Goal: Obtain resource: Obtain resource

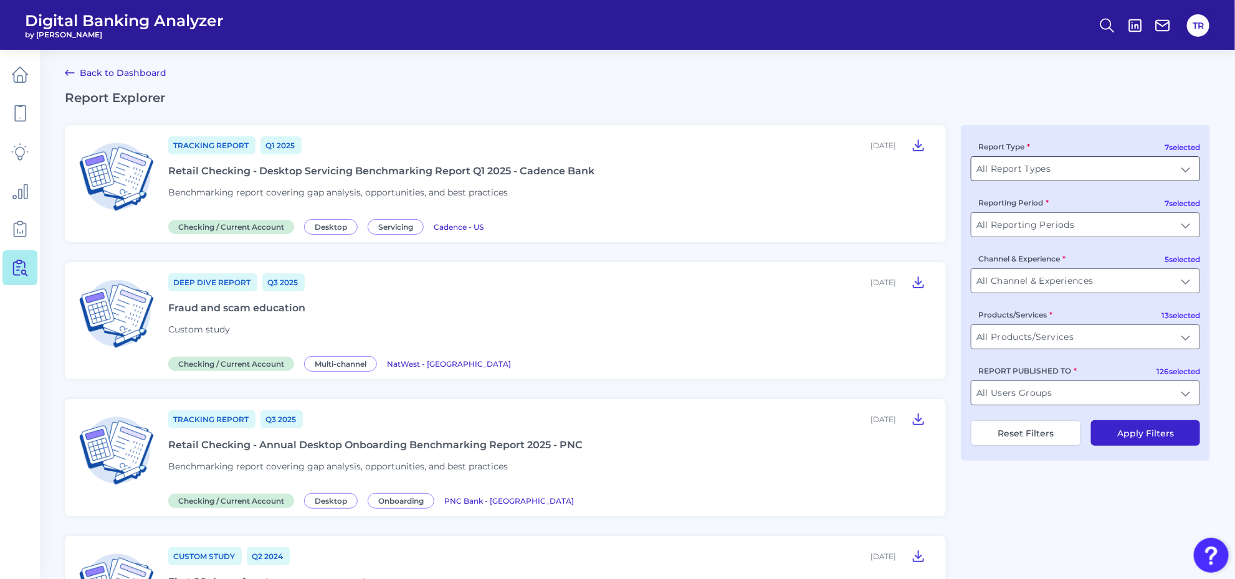
click at [1017, 169] on input "All Report Types" at bounding box center [1085, 169] width 228 height 24
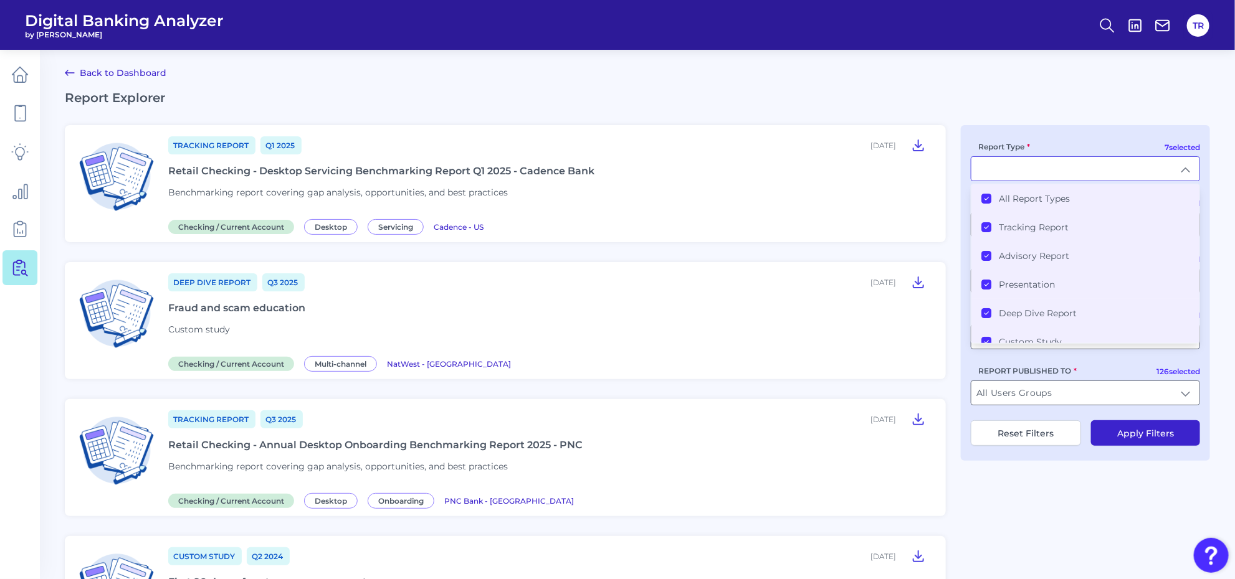
click at [1017, 195] on label "All Report Types" at bounding box center [1034, 198] width 71 height 11
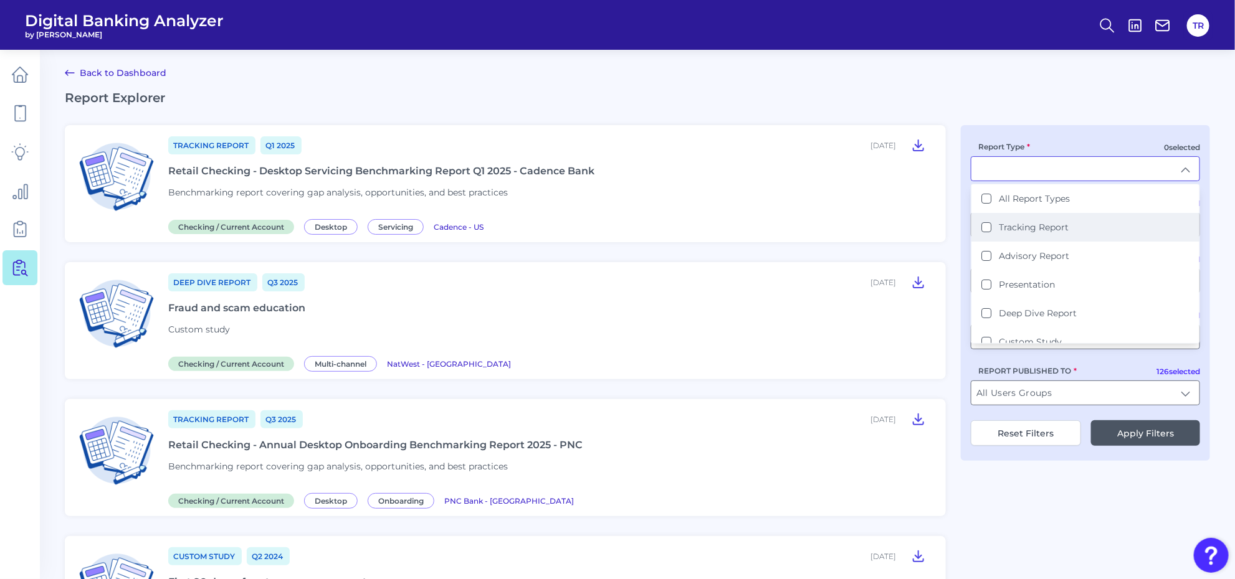
click at [1016, 225] on label "Tracking Report" at bounding box center [1034, 227] width 70 height 11
type input "Tracking Report"
click at [1015, 100] on h2 "Report Explorer" at bounding box center [637, 97] width 1145 height 15
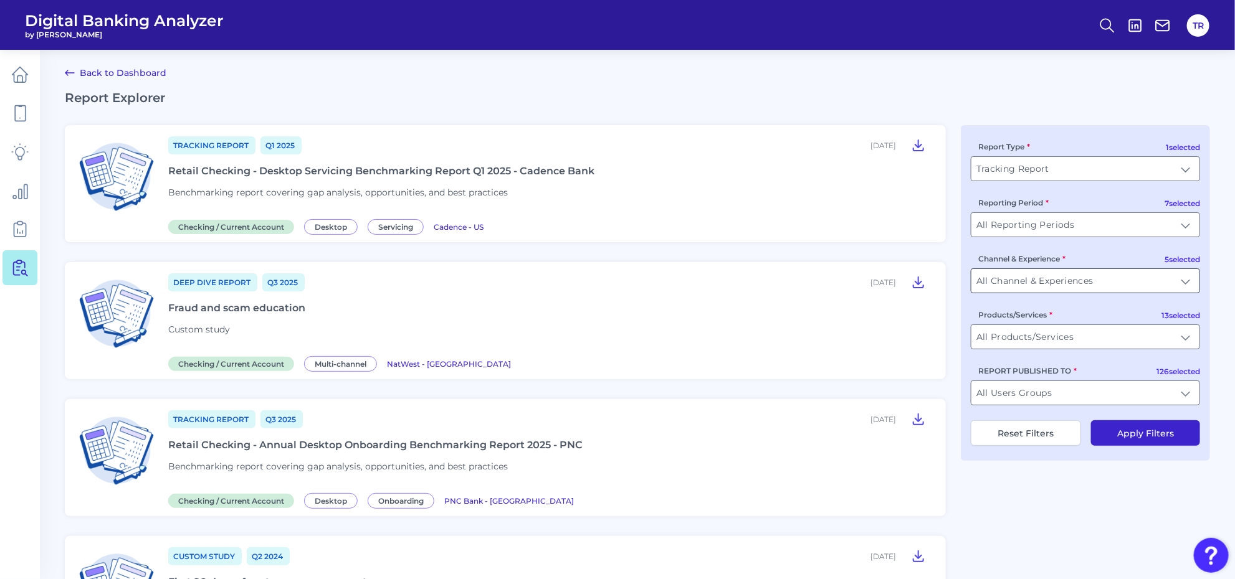
click at [1014, 287] on input "All Channel & Experiences" at bounding box center [1085, 281] width 228 height 24
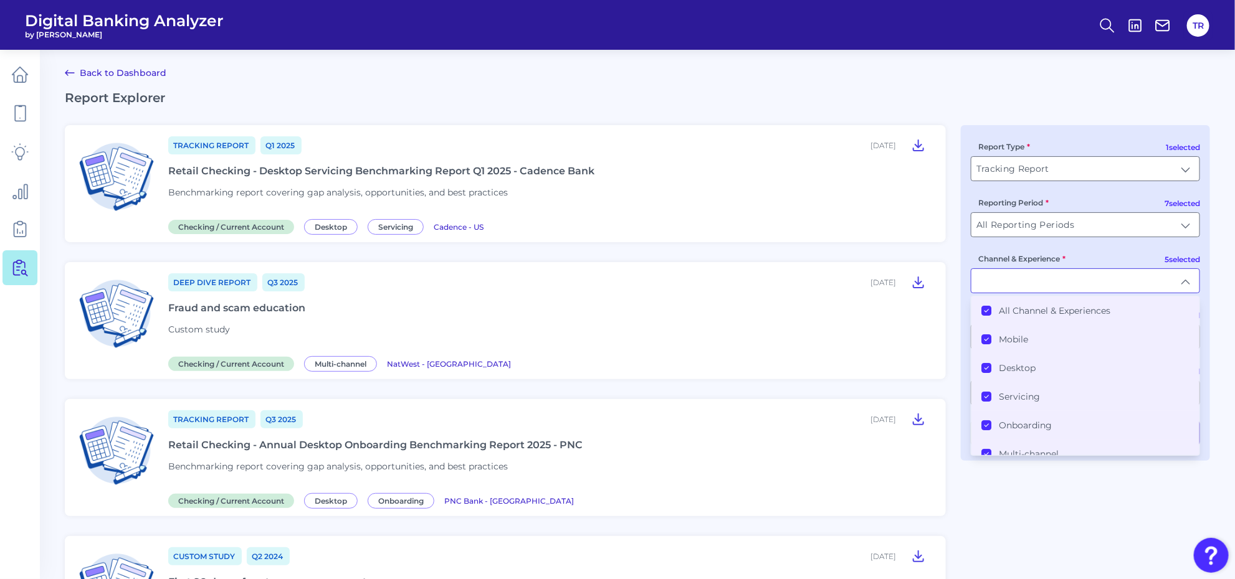
click at [979, 309] on li "All Channel & Experiences" at bounding box center [1085, 311] width 228 height 29
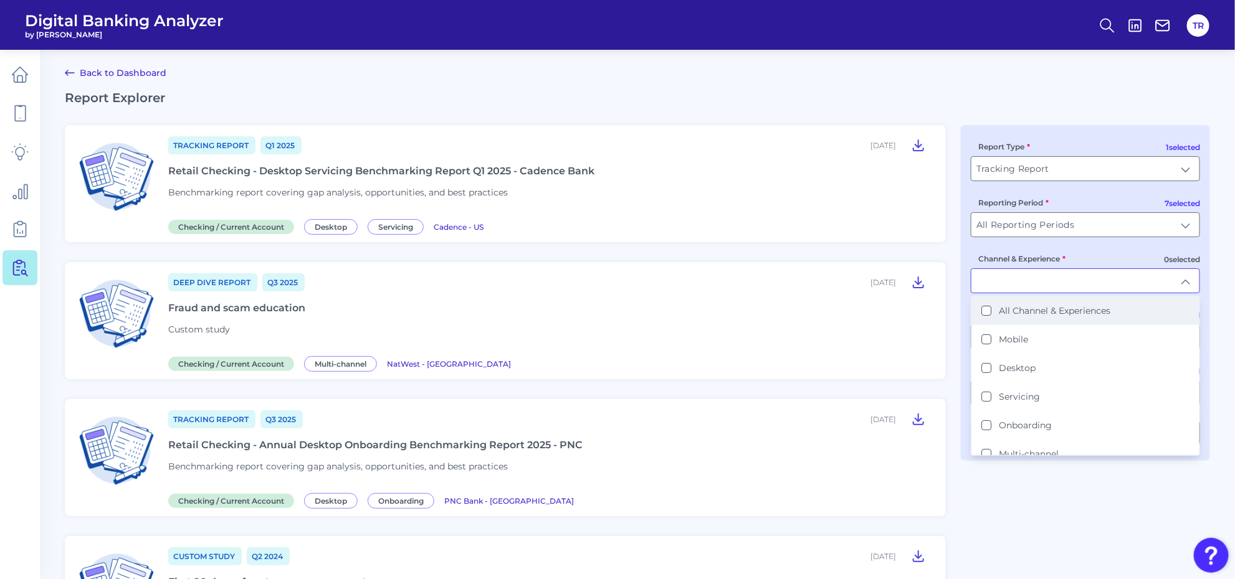
click at [999, 304] on li "All Channel & Experiences" at bounding box center [1085, 311] width 228 height 29
type input "All Channel & Experiences"
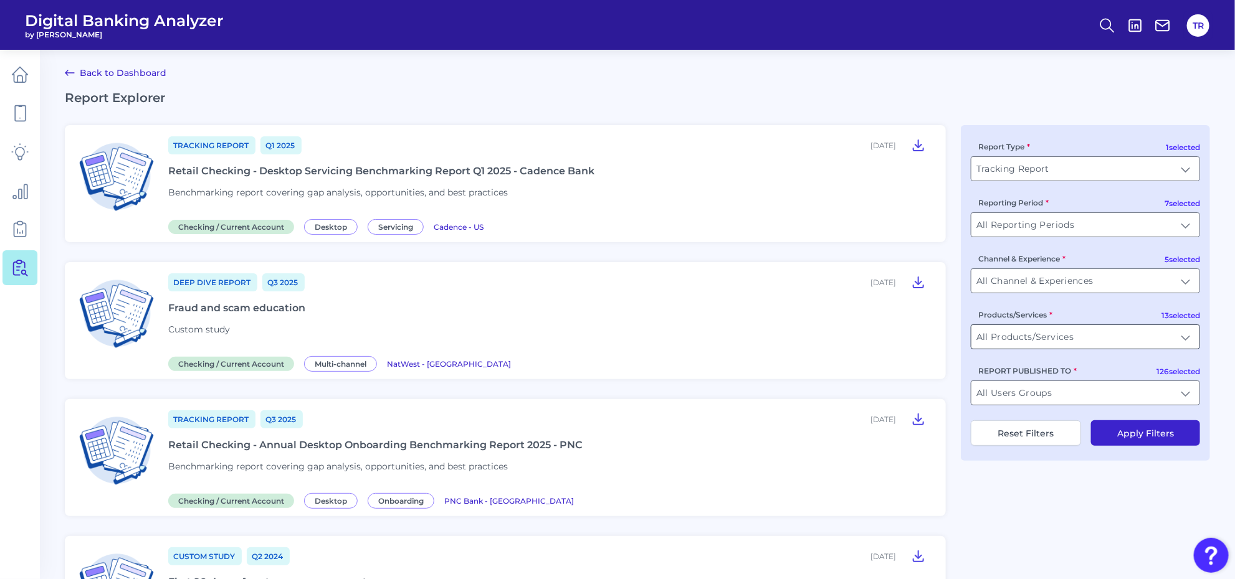
click at [1029, 341] on input "All Products/Services" at bounding box center [1085, 337] width 228 height 24
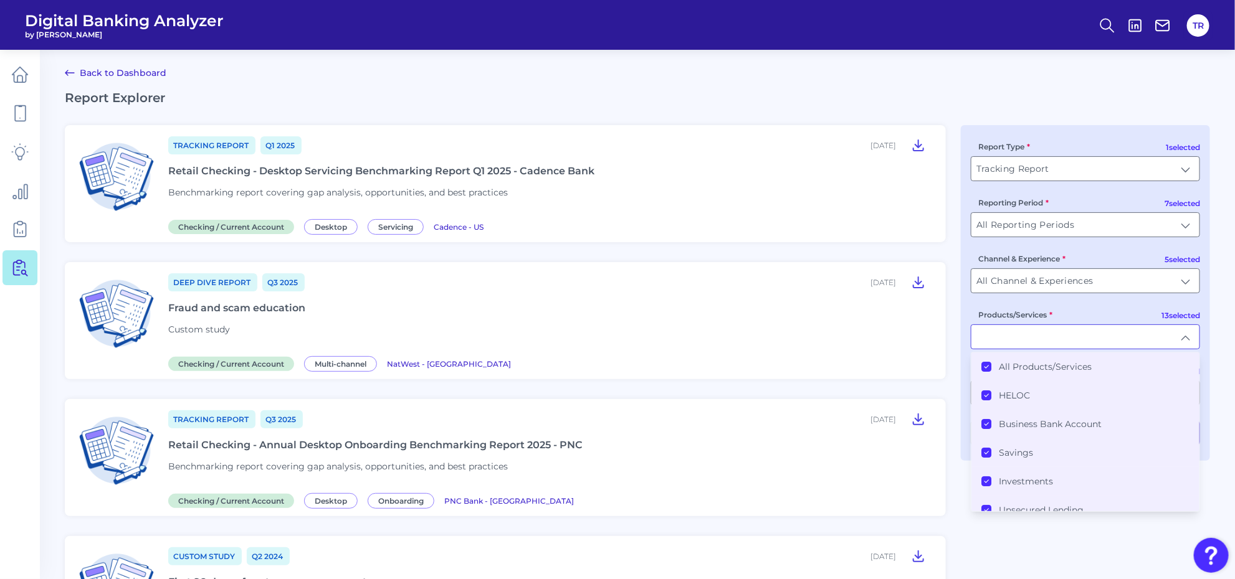
click at [1023, 366] on label "All Products/Services" at bounding box center [1045, 366] width 93 height 11
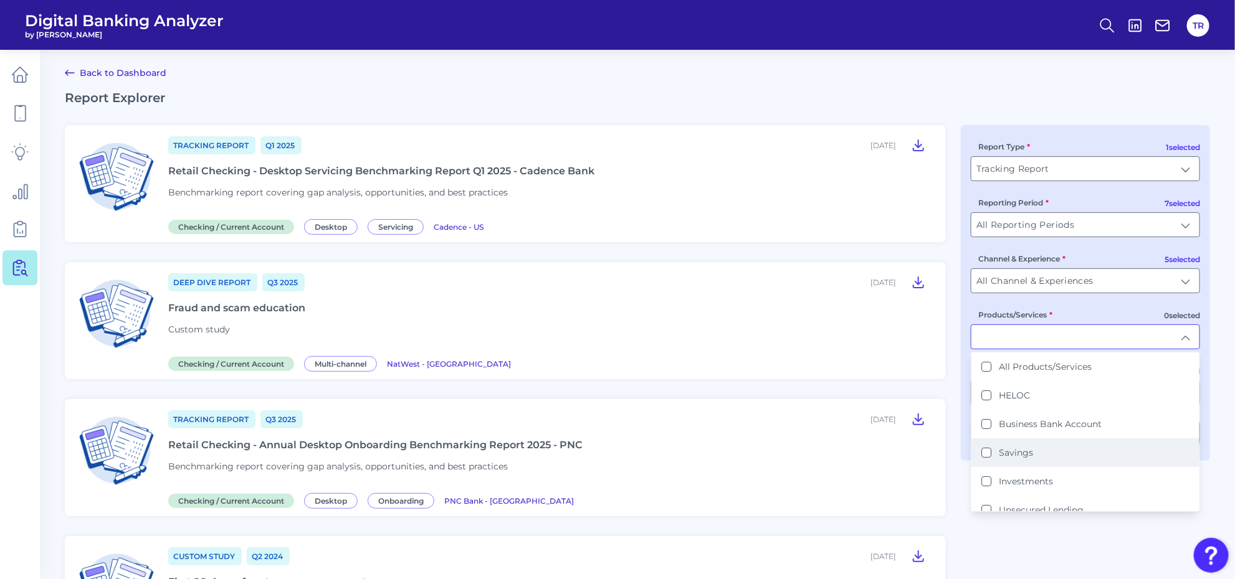
click at [1011, 453] on label "Savings" at bounding box center [1016, 452] width 34 height 11
type input "Savings"
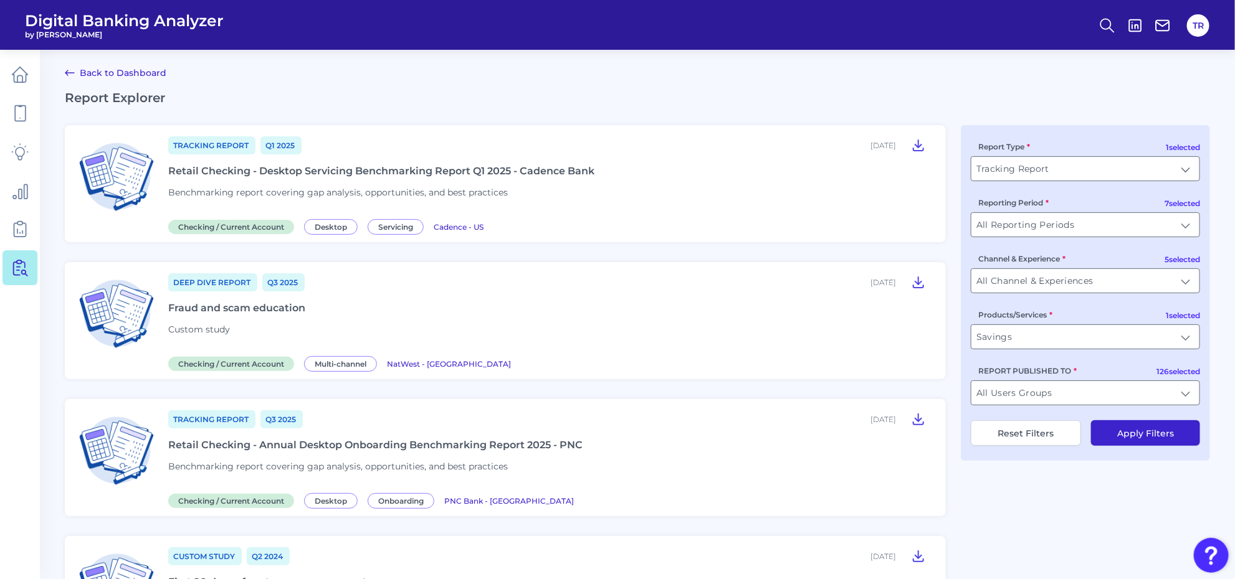
click at [1124, 428] on button "Apply Filters" at bounding box center [1145, 433] width 109 height 26
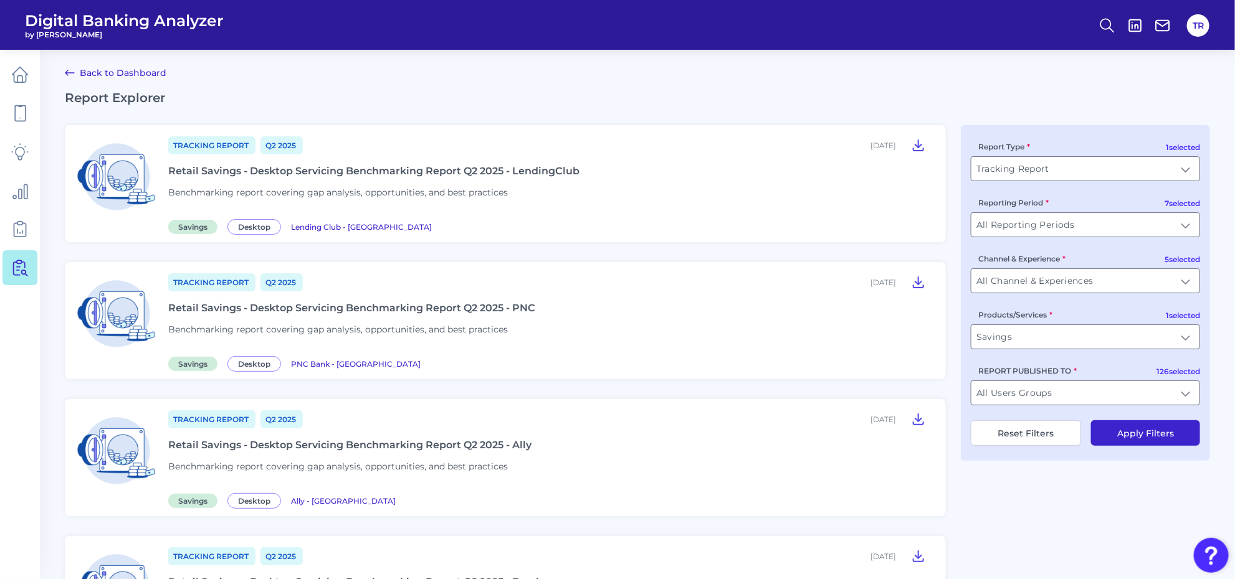
click at [480, 179] on div "Tracking Report Q2 [DATE], 2025 Retail Savings - Desktop Servicing Benchmarking…" at bounding box center [549, 183] width 762 height 97
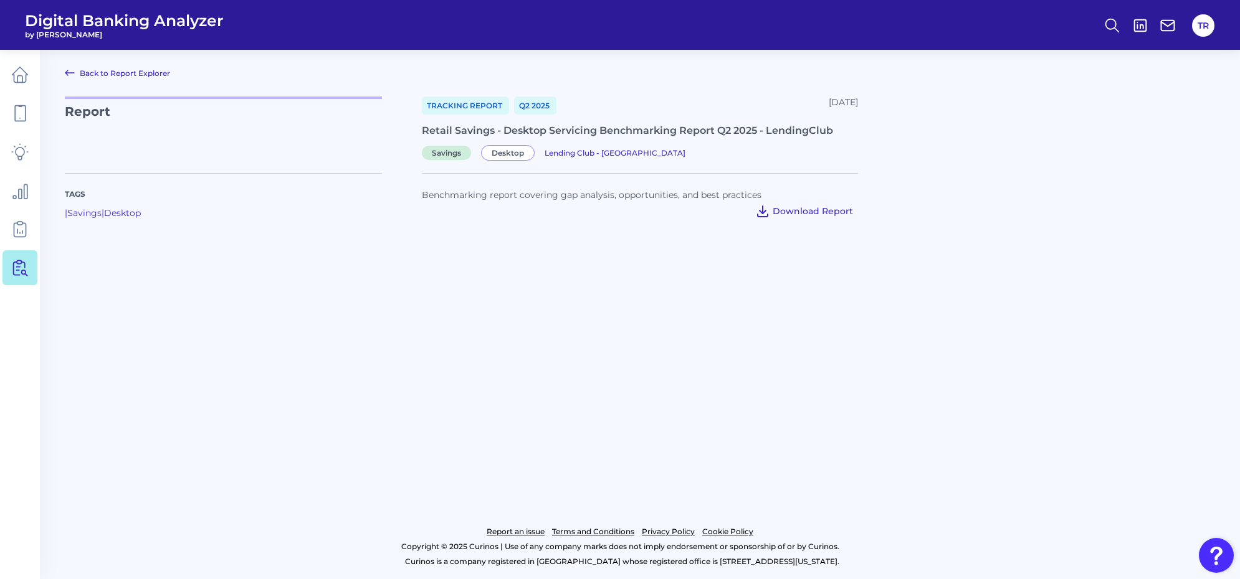
click at [802, 218] on button "Download Report" at bounding box center [804, 211] width 108 height 20
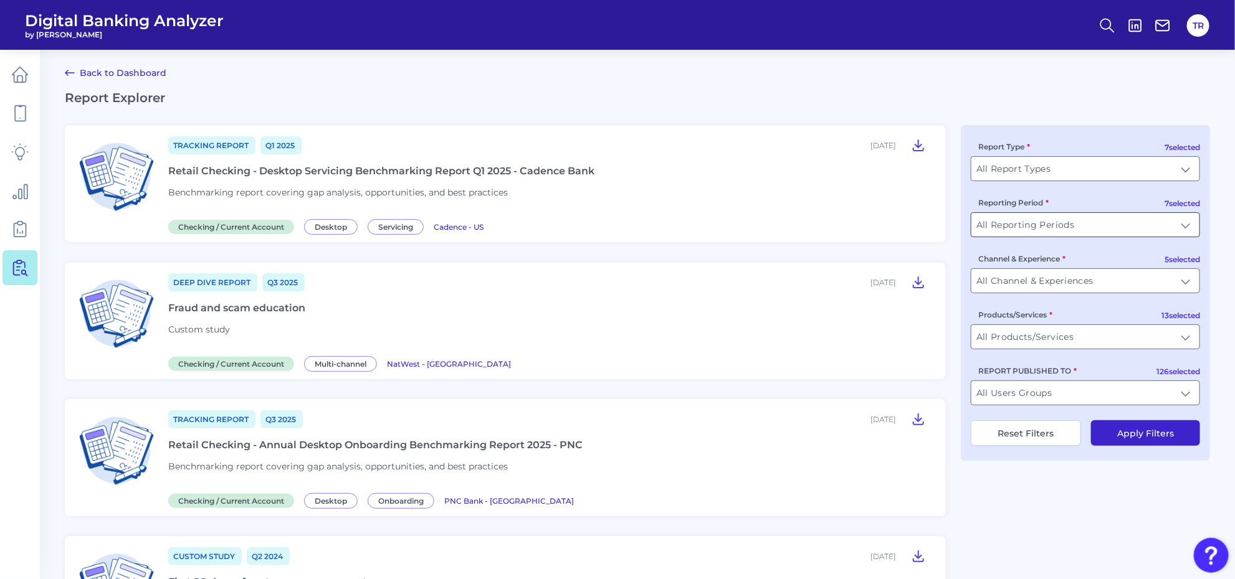
click at [1028, 225] on input "All Reporting Periods" at bounding box center [1085, 225] width 228 height 24
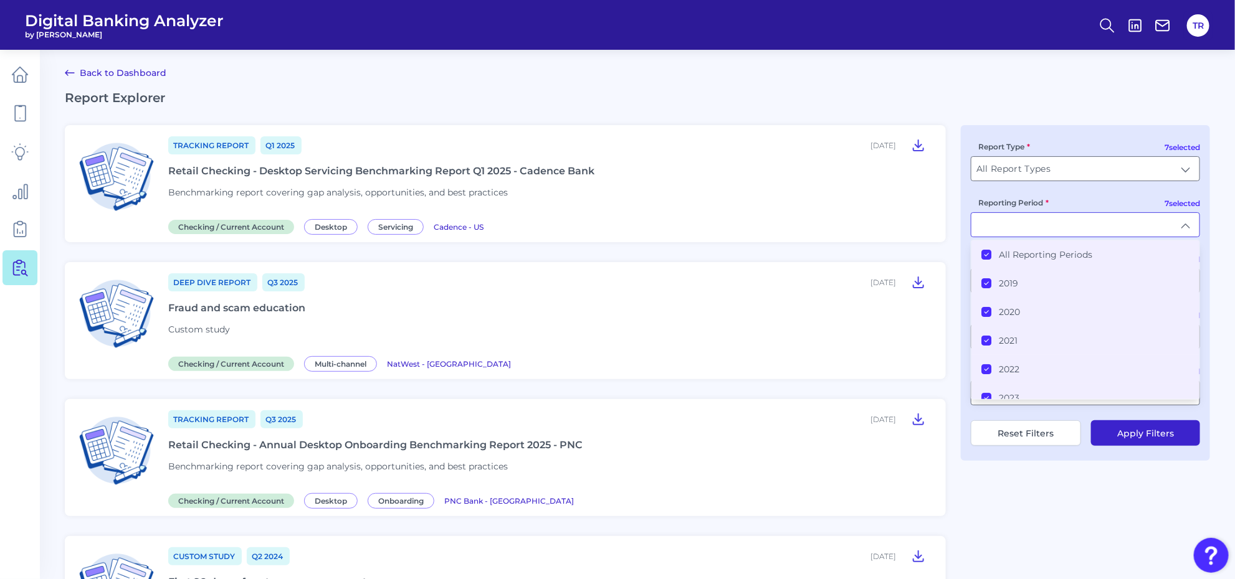
type input "All Reporting Periods"
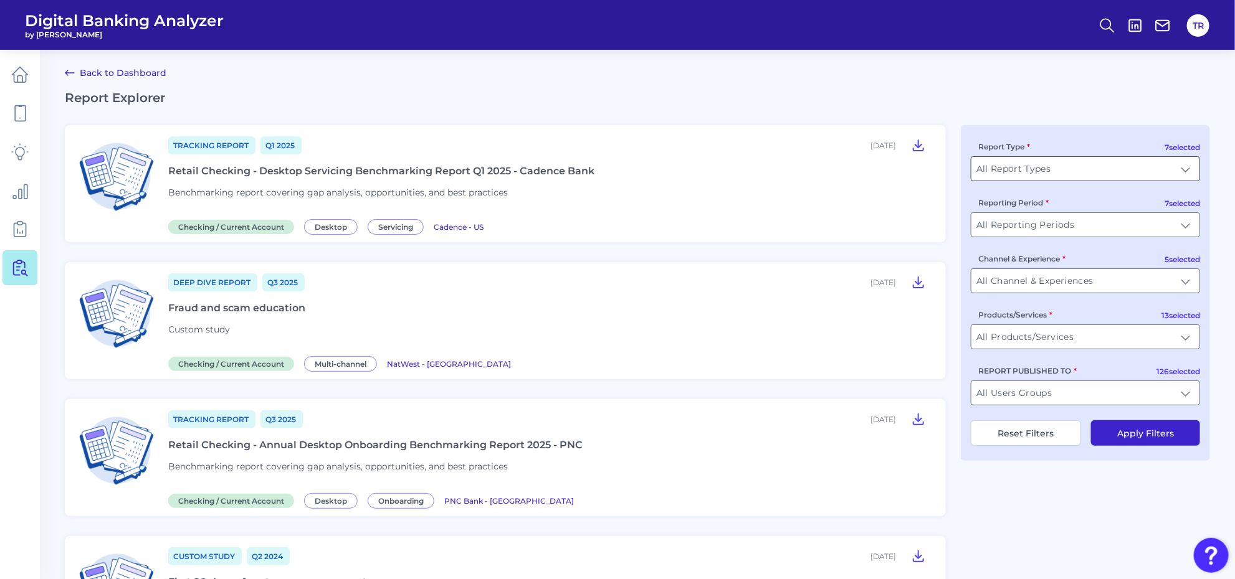
click at [1007, 171] on input "All Report Types" at bounding box center [1085, 169] width 228 height 24
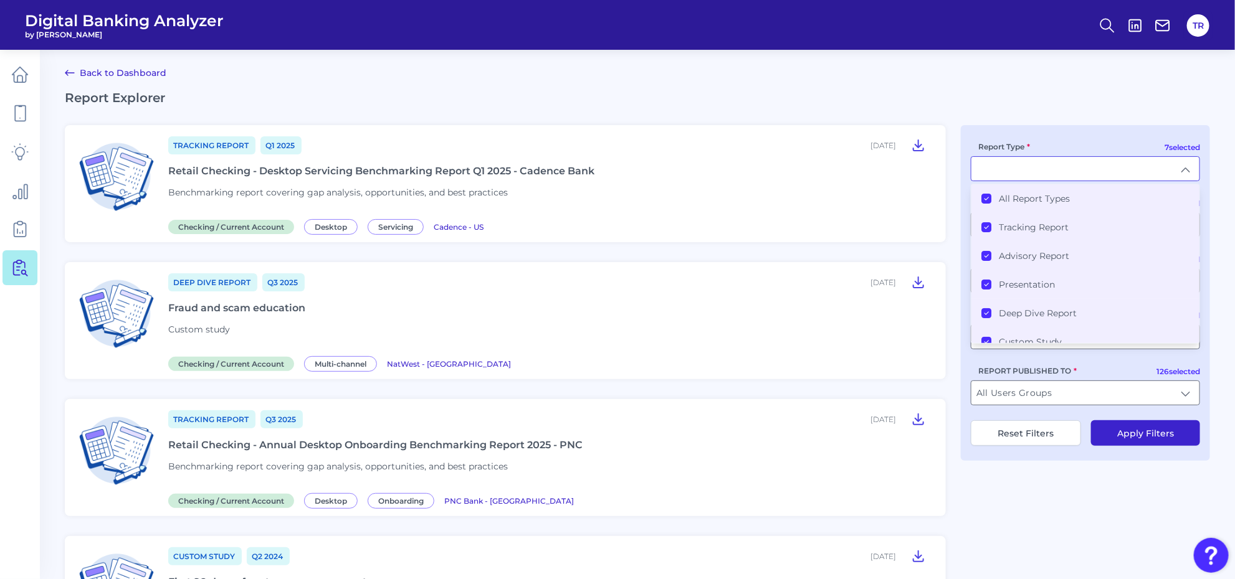
click at [999, 193] on label "All Report Types" at bounding box center [1034, 198] width 71 height 11
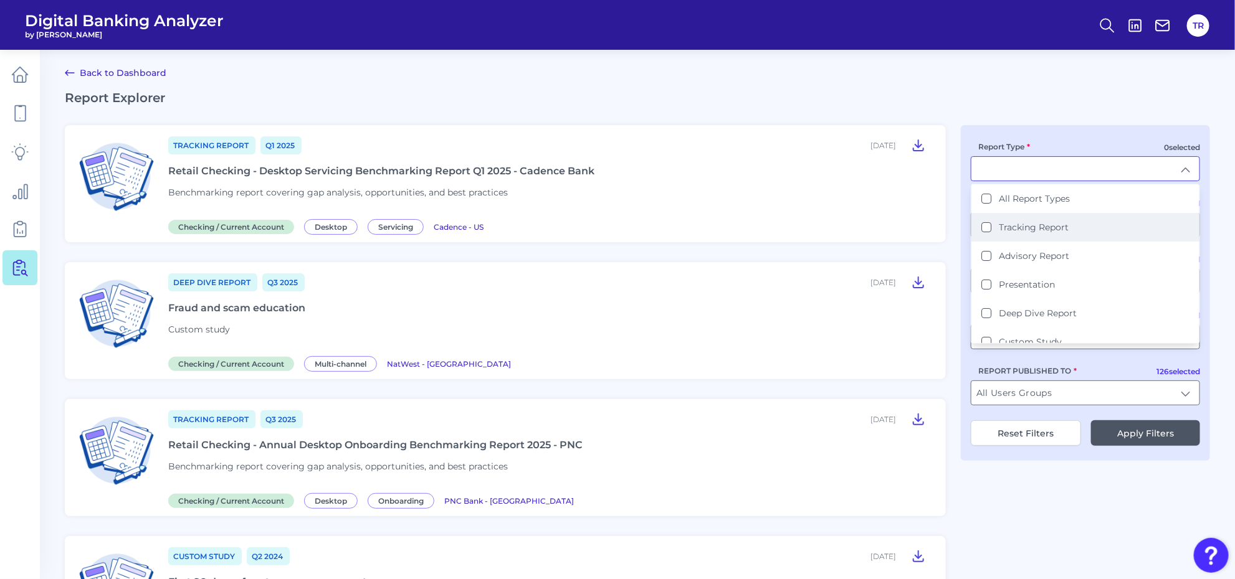
click at [1023, 223] on label "Tracking Report" at bounding box center [1034, 227] width 70 height 11
type input "Tracking Report"
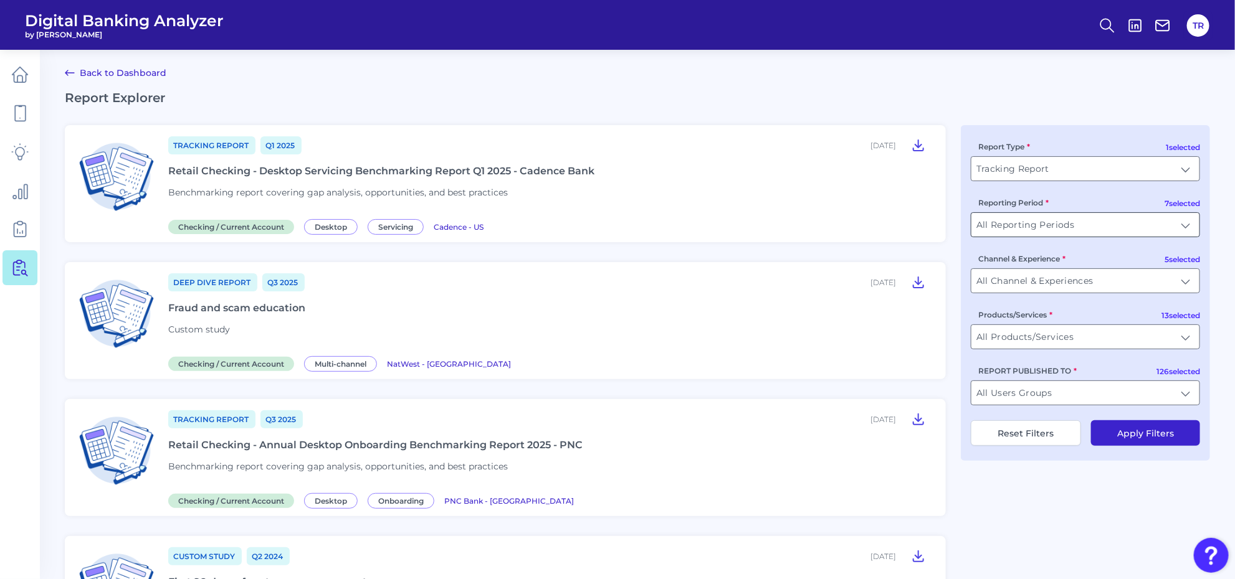
click at [1022, 229] on input "All Reporting Periods" at bounding box center [1085, 225] width 228 height 24
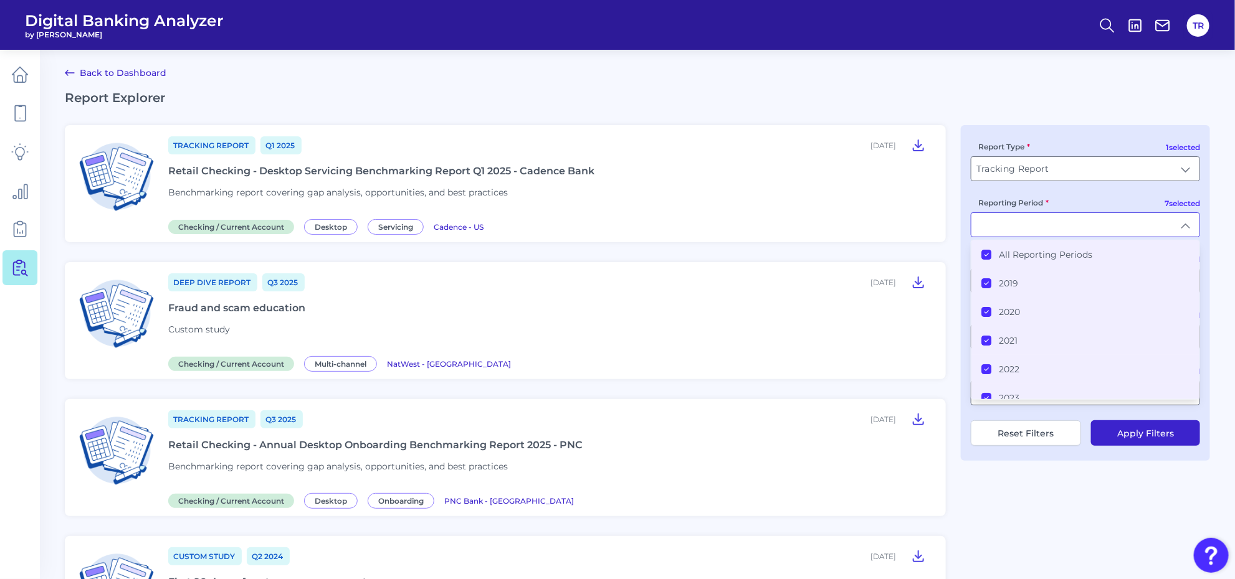
type input "All Reporting Periods"
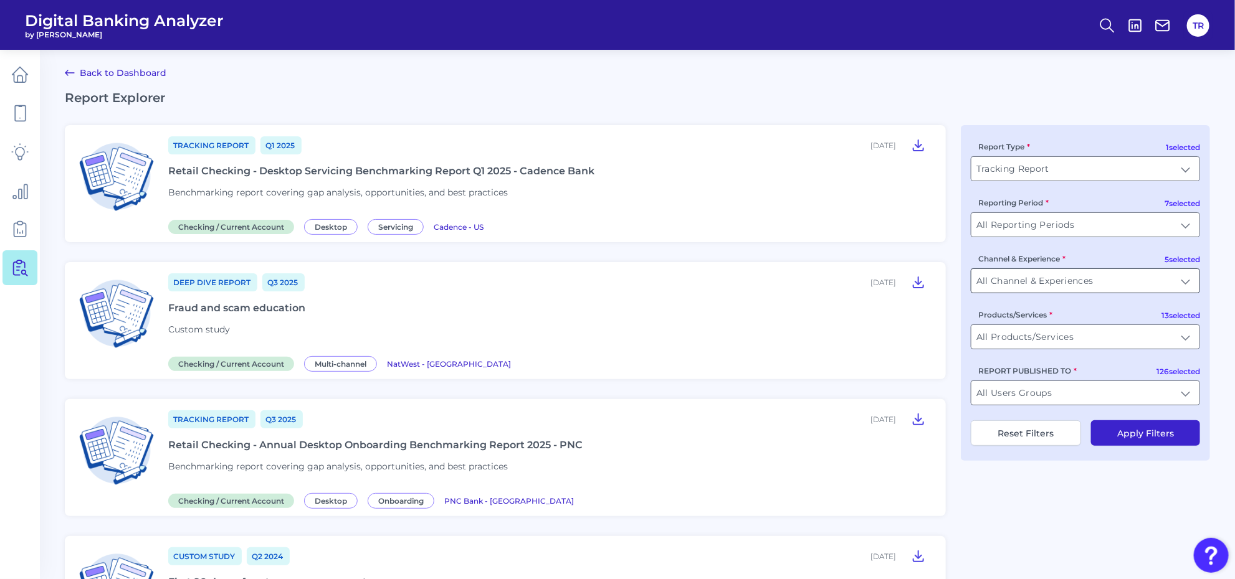
click at [1014, 278] on input "All Channel & Experiences" at bounding box center [1085, 281] width 228 height 24
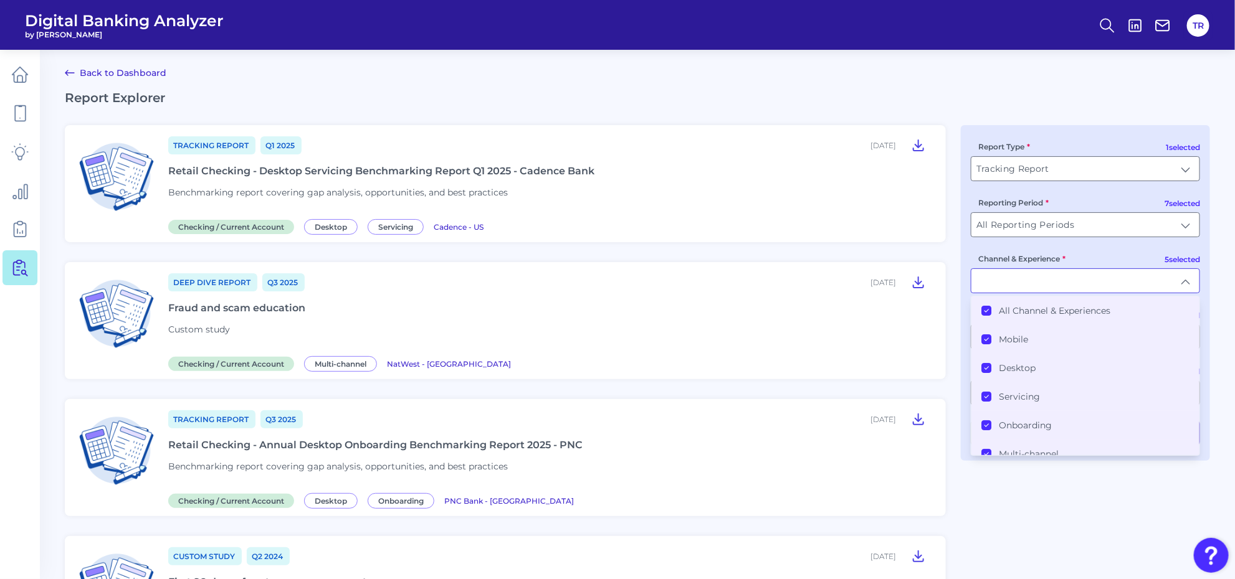
click at [1044, 313] on label "All Channel & Experiences" at bounding box center [1055, 310] width 112 height 11
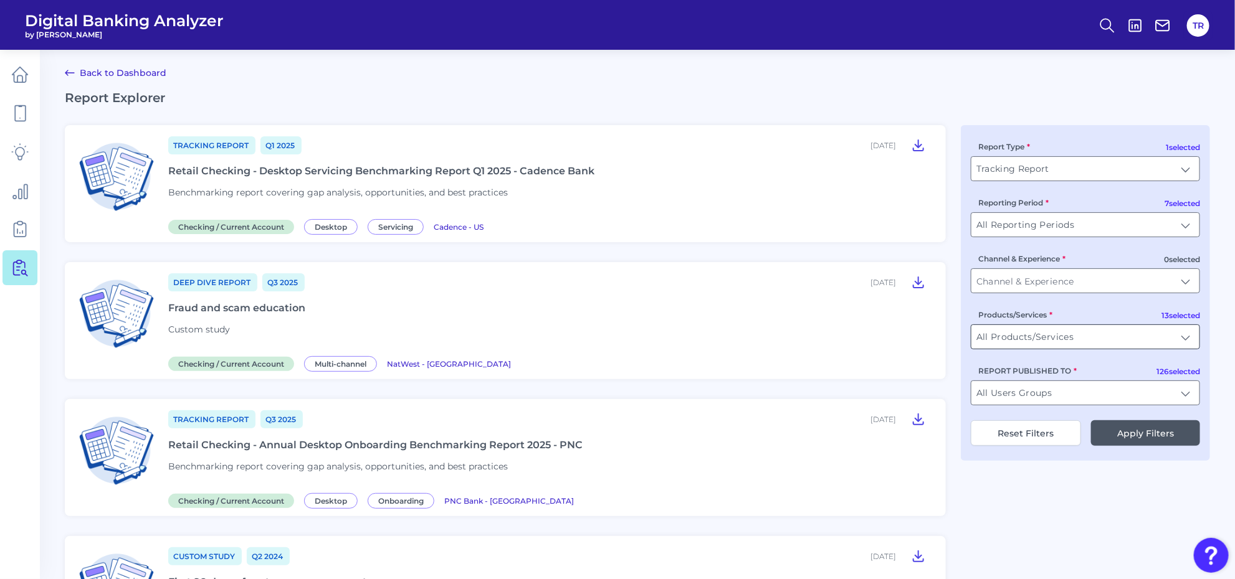
click at [1039, 340] on input "All Products/Services" at bounding box center [1085, 337] width 228 height 24
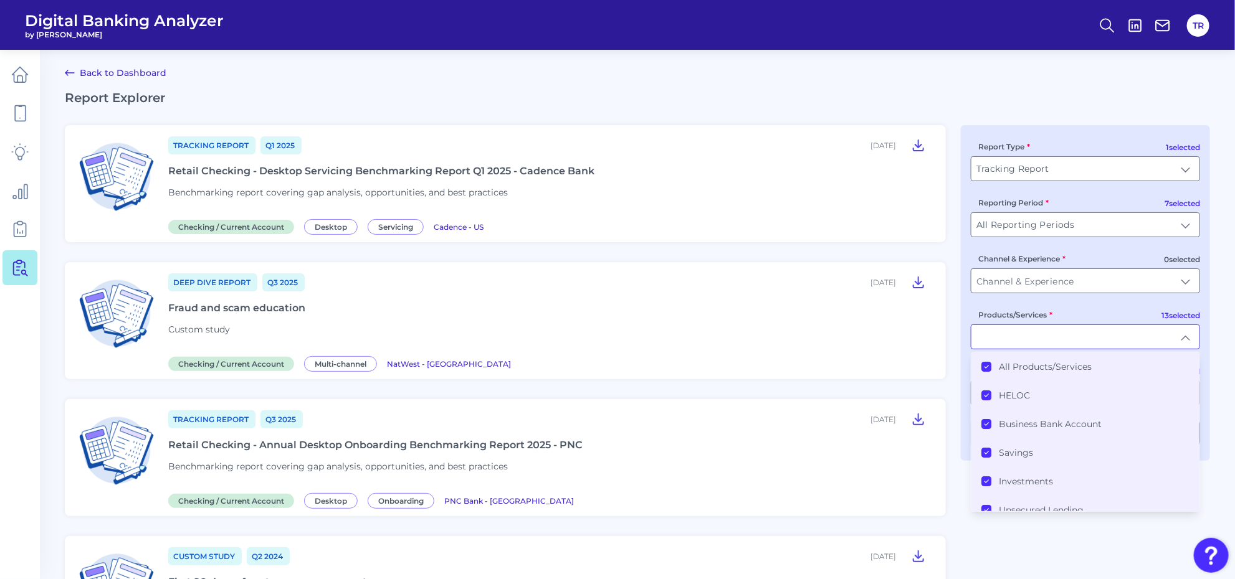
click at [1012, 366] on label "All Products/Services" at bounding box center [1045, 366] width 93 height 11
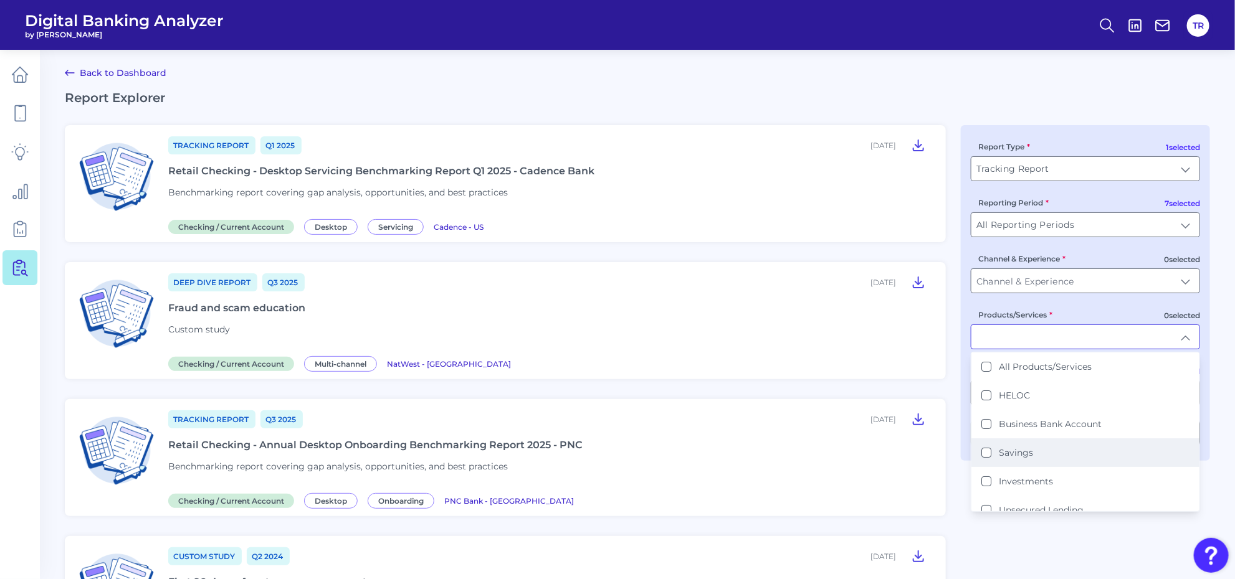
click at [1011, 450] on label "Savings" at bounding box center [1016, 452] width 34 height 11
type input "Savings"
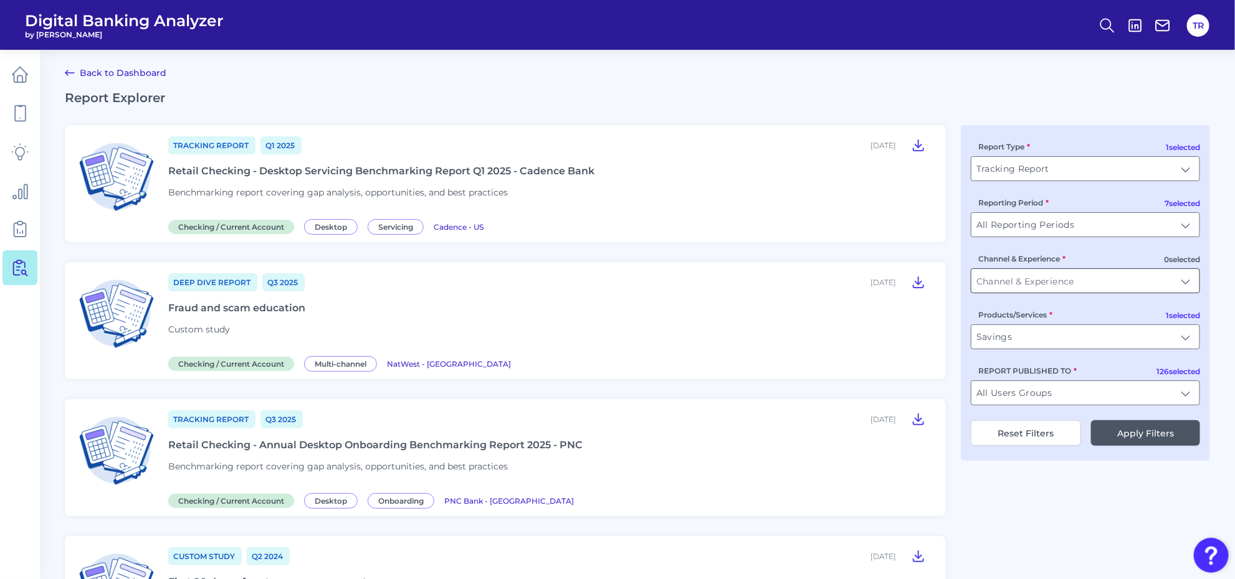
click at [1035, 282] on input "Channel & Experience" at bounding box center [1085, 281] width 228 height 24
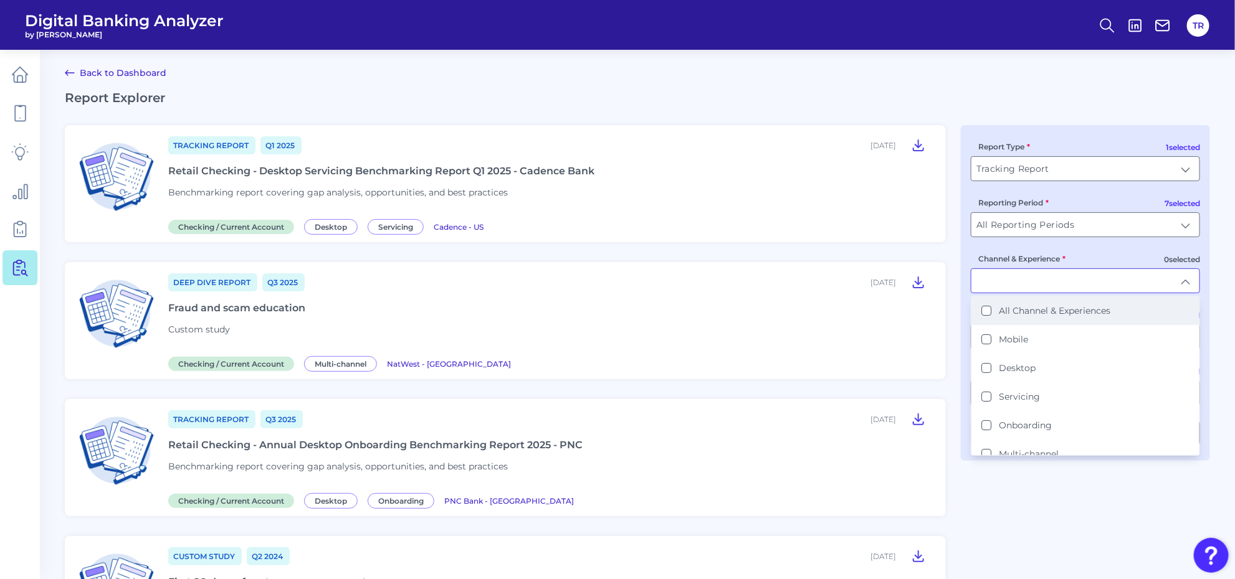
click at [1022, 310] on label "All Channel & Experiences" at bounding box center [1055, 310] width 112 height 11
type input "All Channel & Experiences"
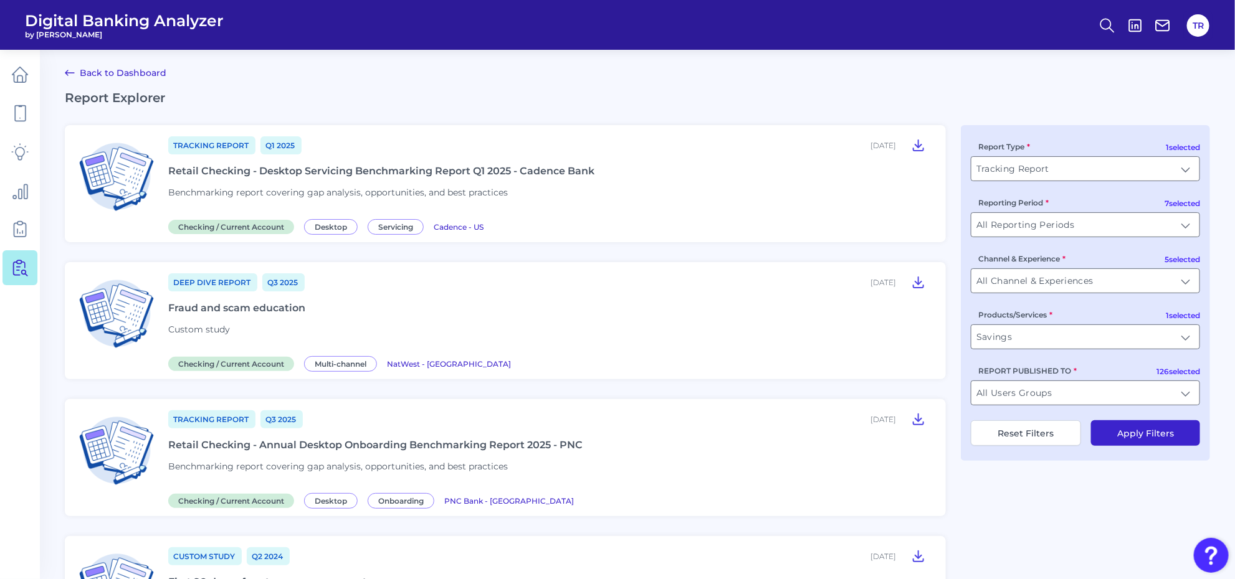
click at [1132, 421] on div "1 selected Report Type Tracking Report Tracking Report 7 selected Reporting Per…" at bounding box center [1085, 293] width 249 height 336
click at [1136, 433] on button "Apply Filters" at bounding box center [1145, 433] width 109 height 26
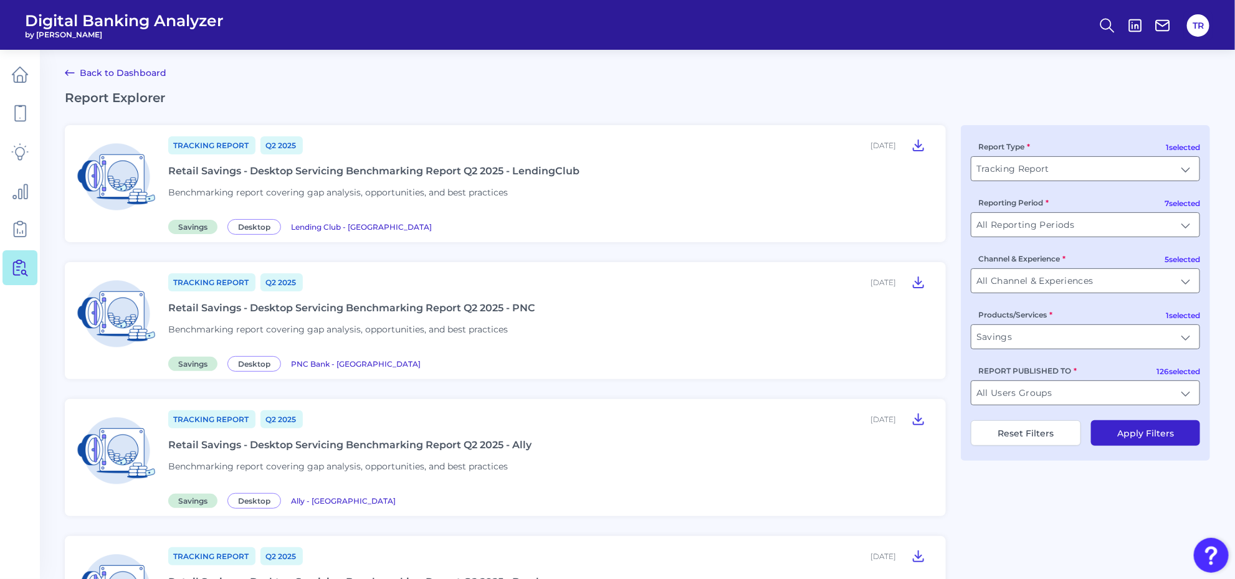
click at [397, 166] on div "Retail Savings - Desktop Servicing Benchmarking Report Q2 2025 - LendingClub" at bounding box center [373, 171] width 411 height 12
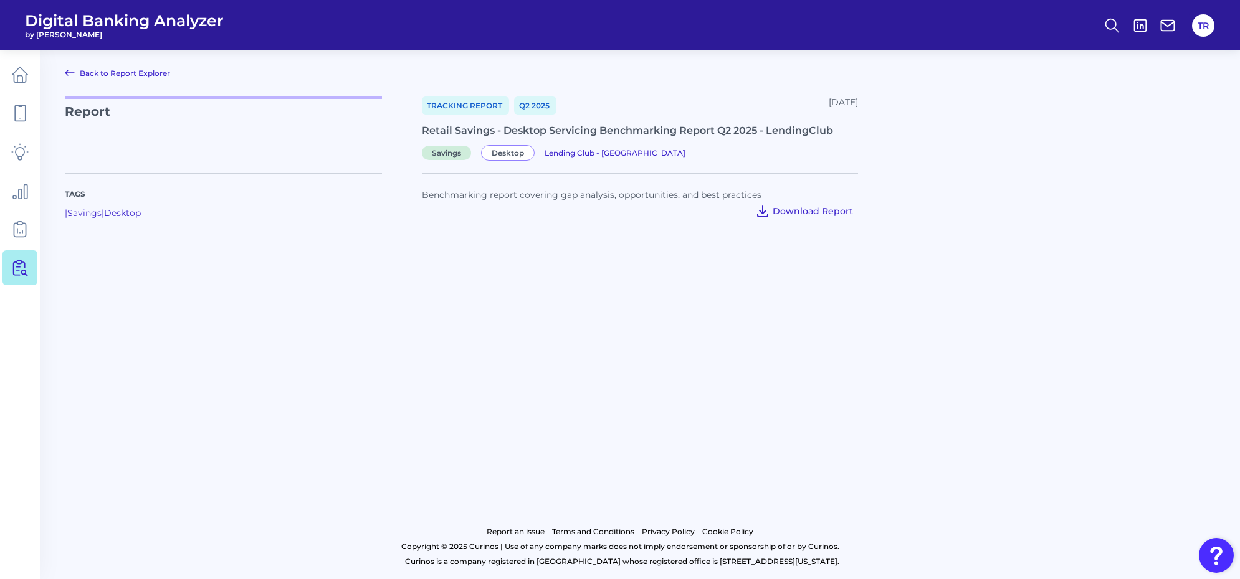
click at [805, 209] on span "Download Report" at bounding box center [812, 211] width 80 height 11
click at [543, 310] on main "Back to Report Explorer Report Tracking Report Q2 [DATE], 2025 Retail Savings -…" at bounding box center [620, 289] width 1240 height 579
